Goal: Task Accomplishment & Management: Complete application form

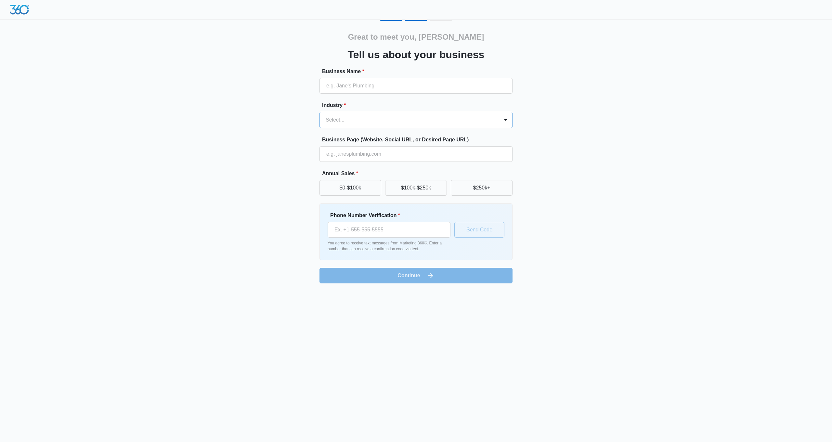
click at [399, 121] on div at bounding box center [408, 119] width 165 height 9
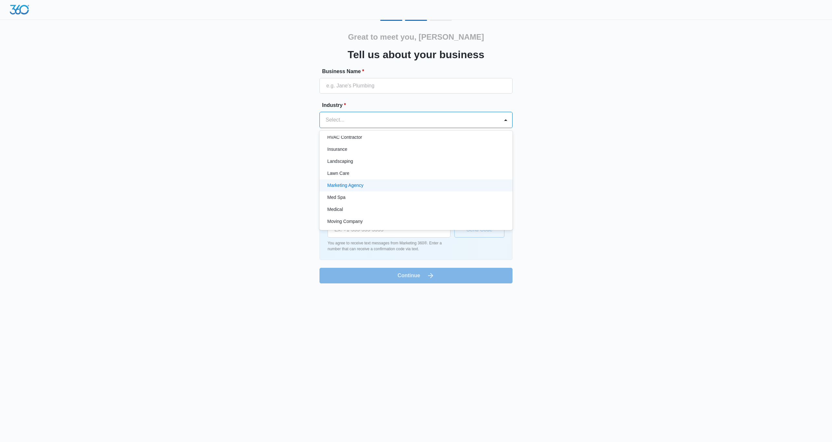
scroll to position [282, 0]
click at [353, 219] on p "Moving Company" at bounding box center [344, 221] width 35 height 7
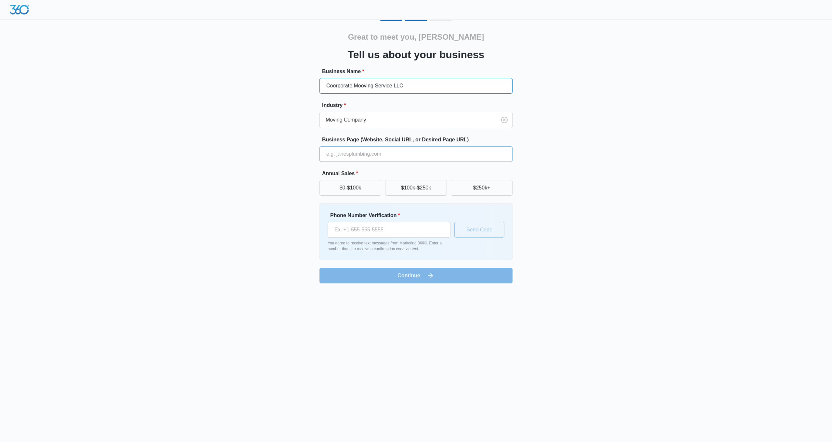
type input "Coorporate Mooving Service LLC"
type input "[DOMAIN_NAME]"
click at [349, 192] on button "$0-$100k" at bounding box center [351, 188] width 62 height 16
type input "[PHONE_NUMBER]"
click at [469, 232] on button "Send Code" at bounding box center [479, 230] width 50 height 16
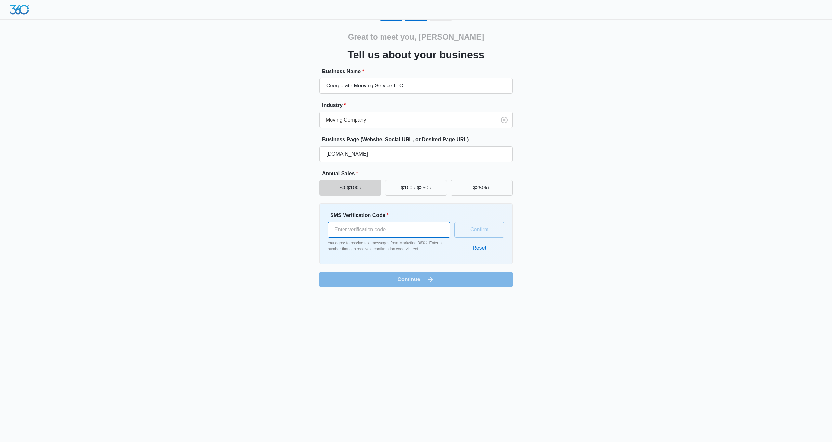
click at [398, 232] on input "SMS Verification Code *" at bounding box center [389, 230] width 123 height 16
type input "244349"
click at [480, 229] on button "Confirm" at bounding box center [479, 230] width 50 height 16
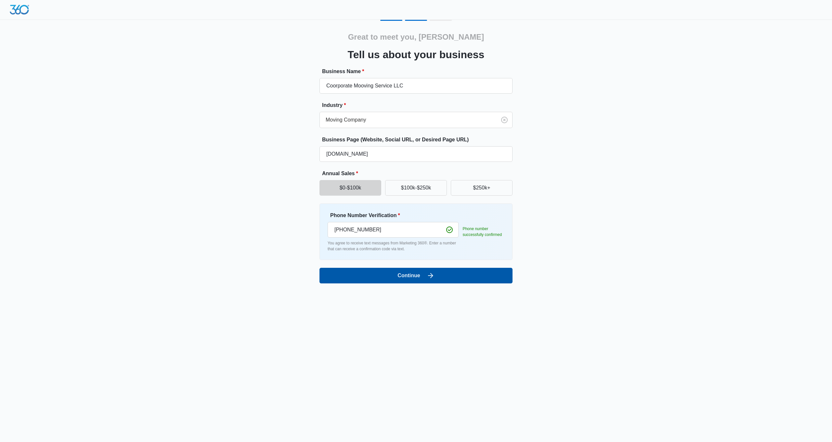
click at [425, 281] on button "Continue" at bounding box center [416, 276] width 193 height 16
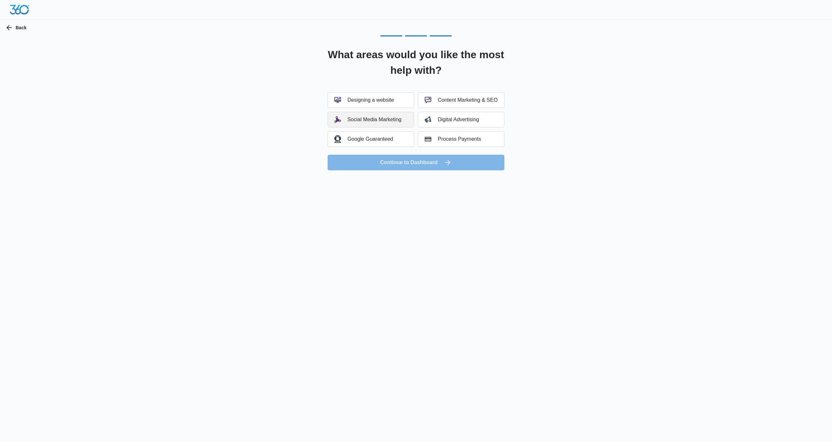
click at [377, 122] on div "Social Media Marketing" at bounding box center [367, 119] width 67 height 7
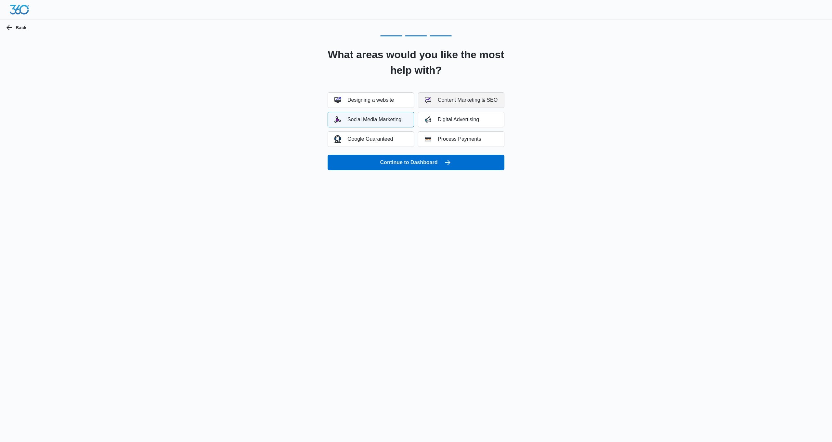
click at [427, 102] on img "button" at bounding box center [428, 100] width 7 height 7
click at [423, 163] on button "Continue to Dashboard" at bounding box center [416, 163] width 177 height 16
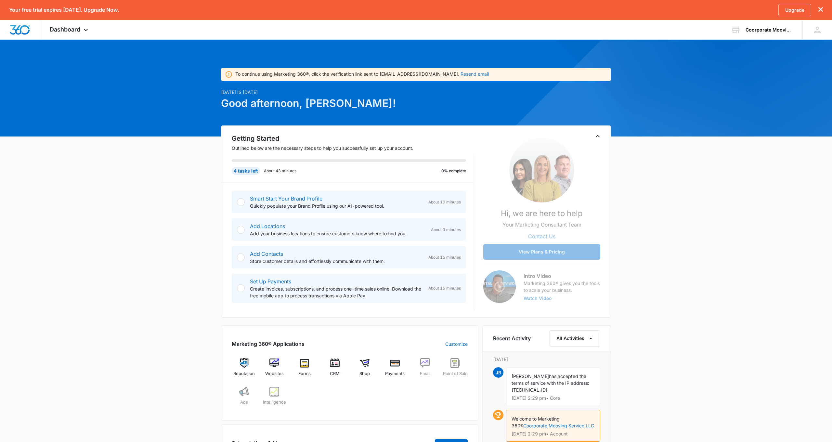
click at [461, 74] on button "Resend email" at bounding box center [475, 74] width 28 height 5
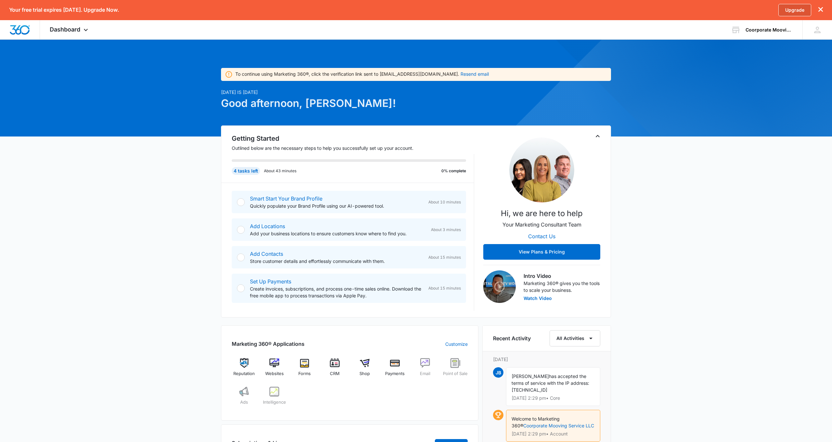
click at [794, 11] on link "Upgrade" at bounding box center [794, 10] width 33 height 12
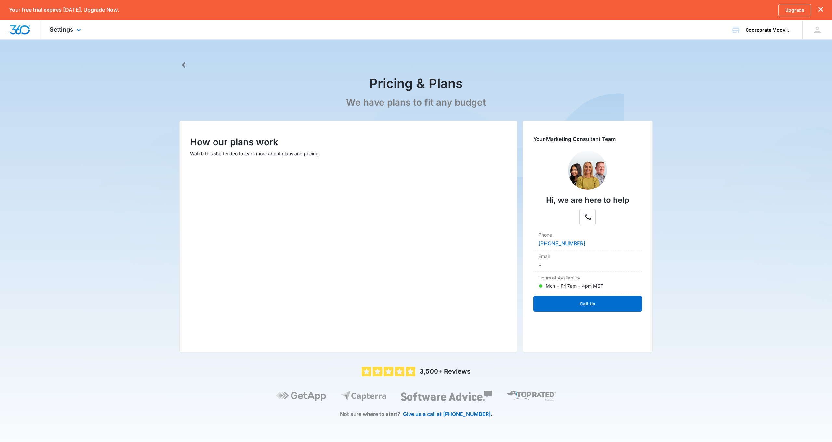
click at [20, 26] on img "Dashboard" at bounding box center [19, 30] width 21 height 10
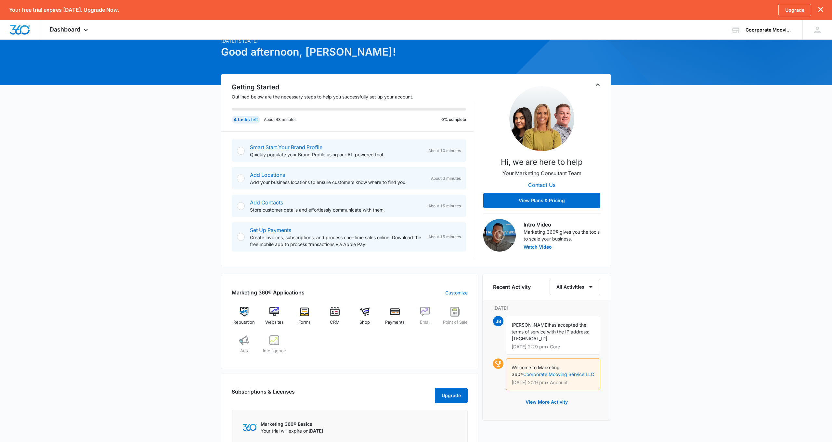
scroll to position [45, 0]
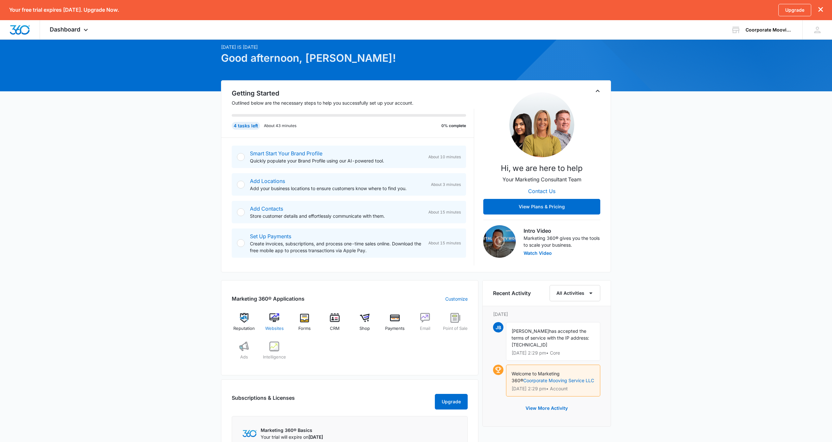
click at [274, 321] on img at bounding box center [274, 318] width 10 height 10
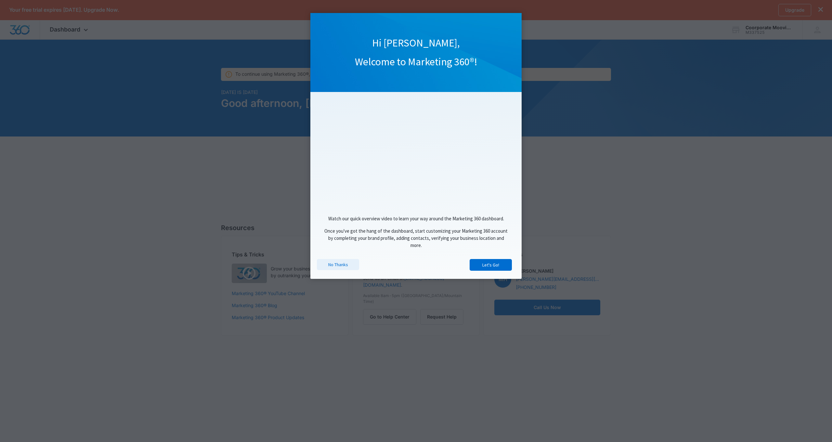
click at [337, 268] on link "No Thanks" at bounding box center [338, 264] width 42 height 11
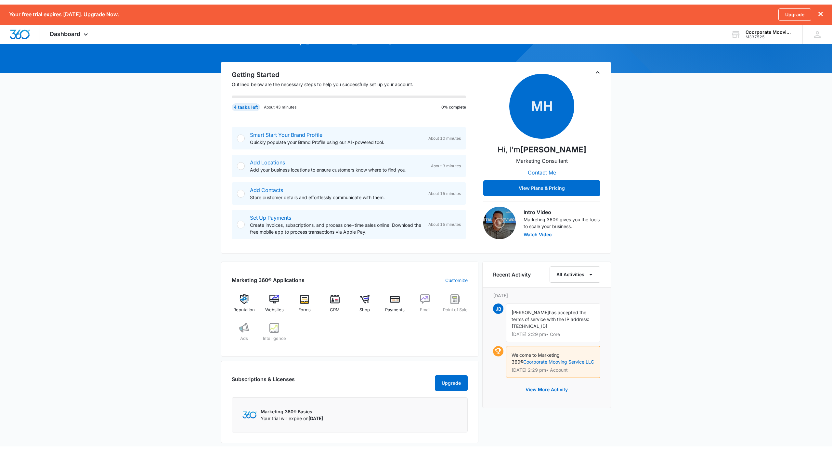
scroll to position [69, 0]
